Goal: Information Seeking & Learning: Learn about a topic

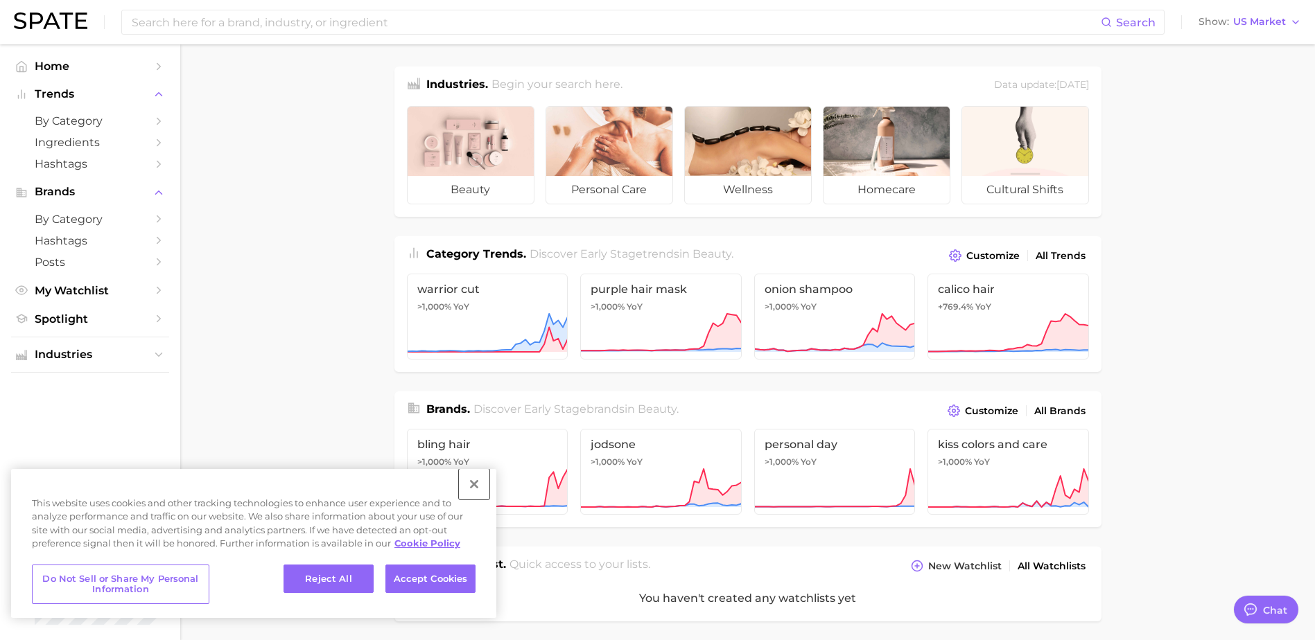
click at [480, 486] on button "Close" at bounding box center [474, 484] width 30 height 30
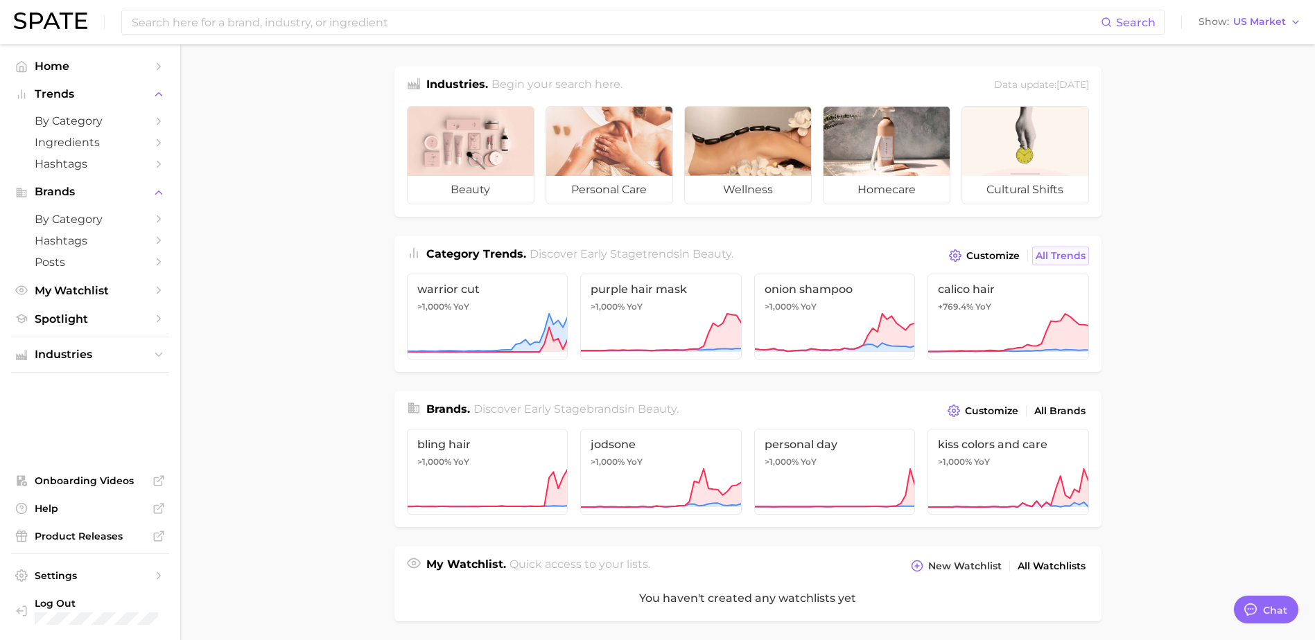
click at [1071, 256] on span "All Trends" at bounding box center [1060, 256] width 50 height 12
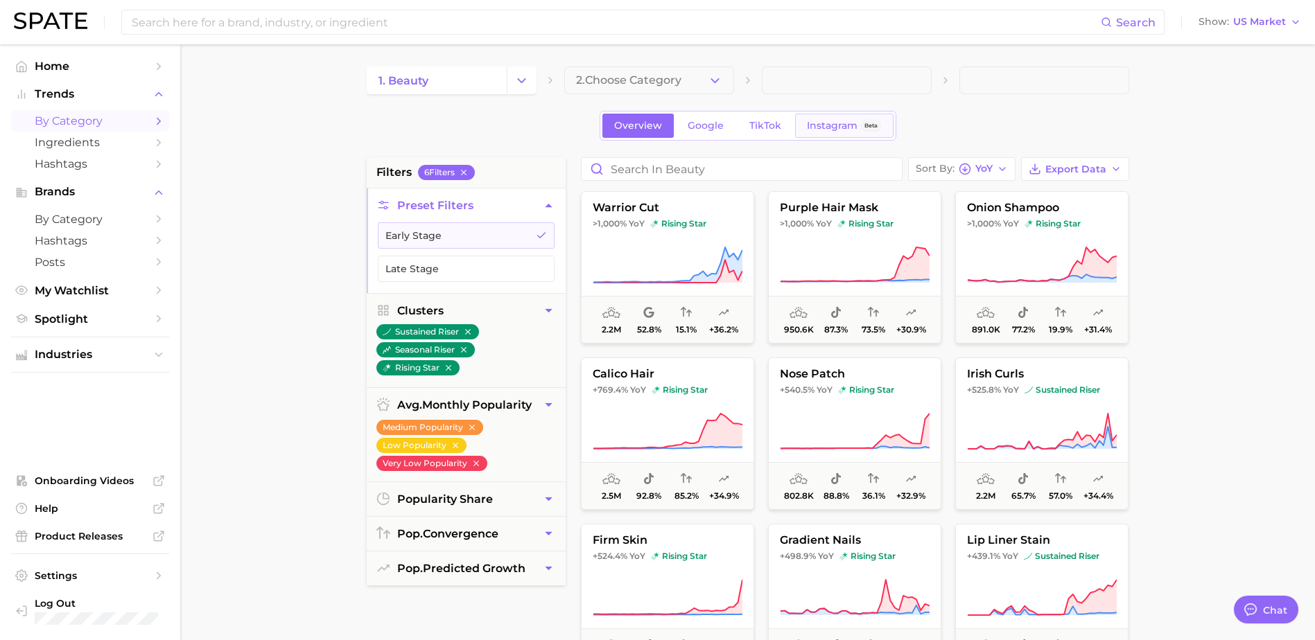
click at [836, 130] on span "Instagram" at bounding box center [832, 126] width 51 height 12
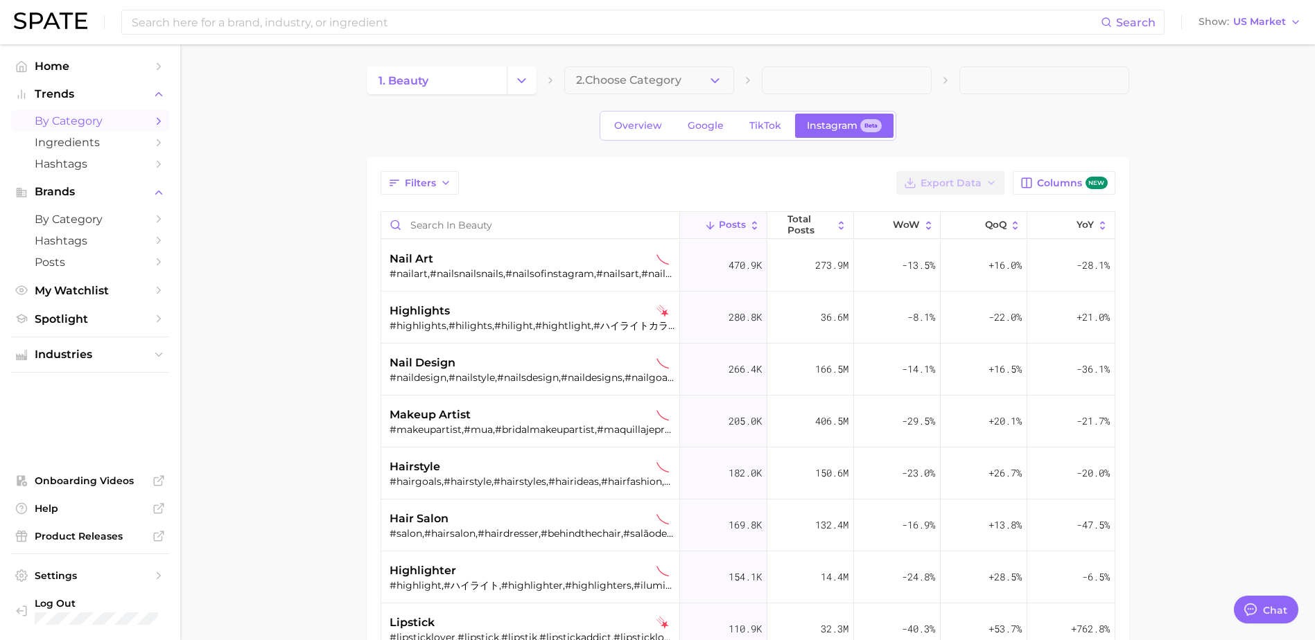
type textarea "x"
click at [80, 360] on span "Industries" at bounding box center [90, 355] width 111 height 12
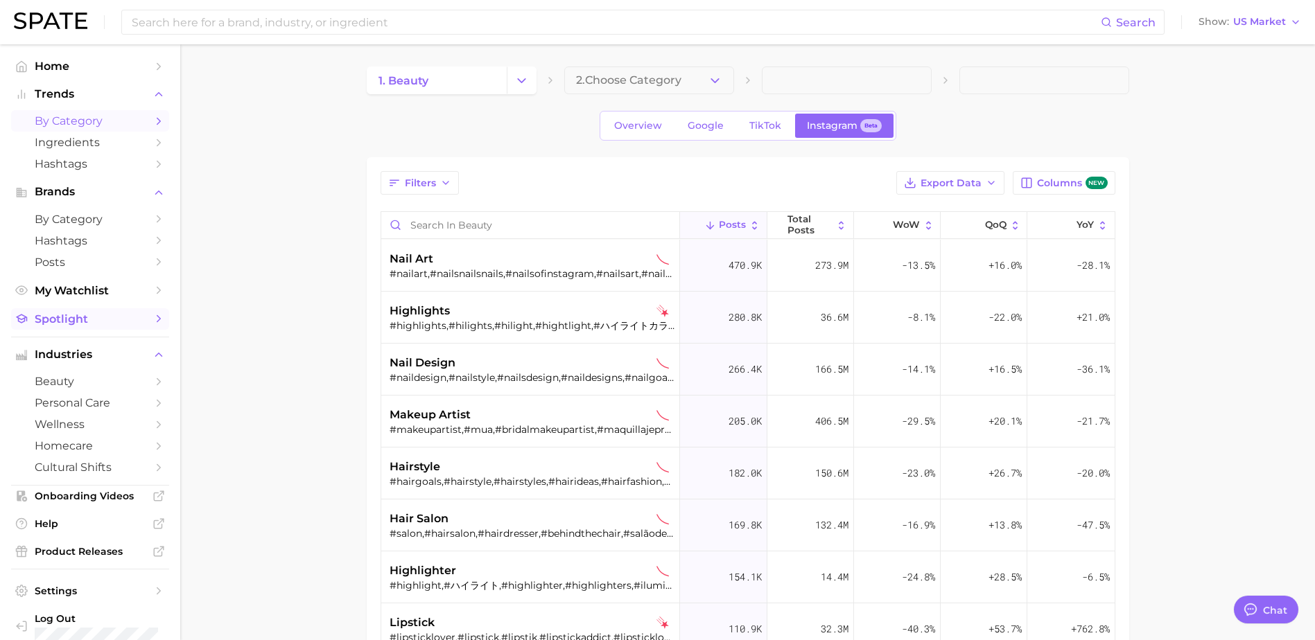
click at [62, 313] on span "Spotlight" at bounding box center [90, 319] width 111 height 13
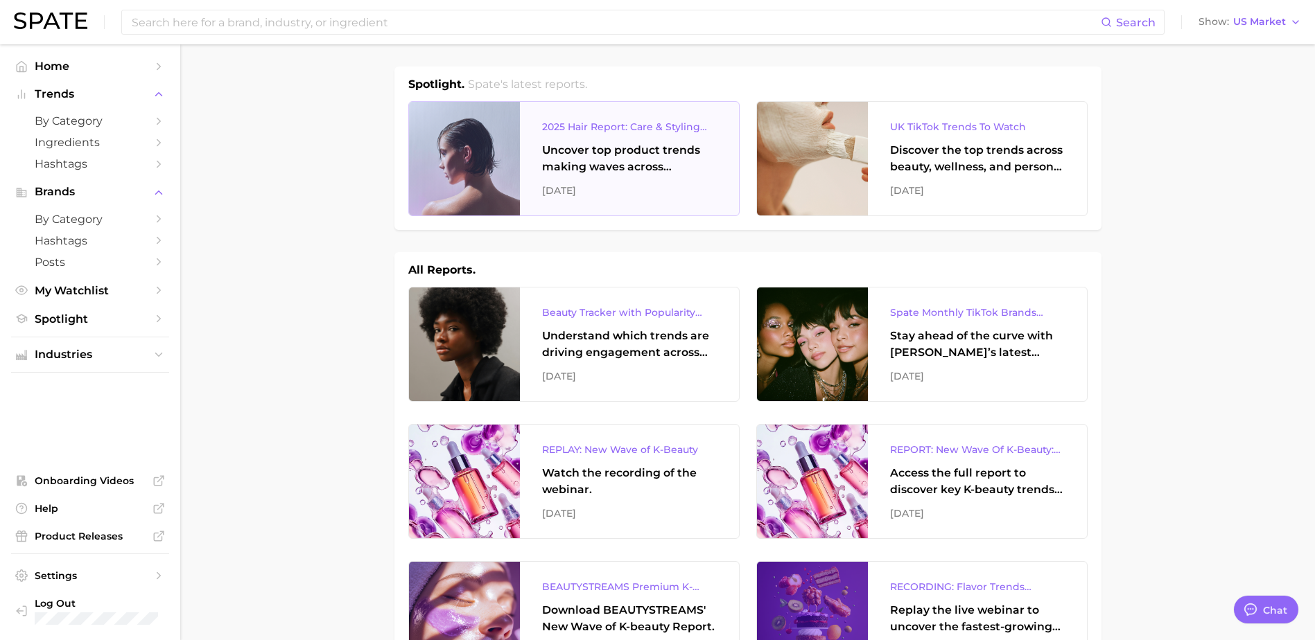
click at [606, 127] on div "2025 Hair Report: Care & Styling Products" at bounding box center [629, 127] width 175 height 17
click at [615, 131] on div "2025 Hair Report: Care & Styling Products" at bounding box center [629, 127] width 175 height 17
